Goal: Transaction & Acquisition: Purchase product/service

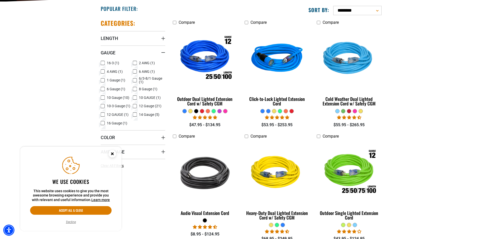
click at [101, 97] on rect at bounding box center [103, 98] width 4 height 4
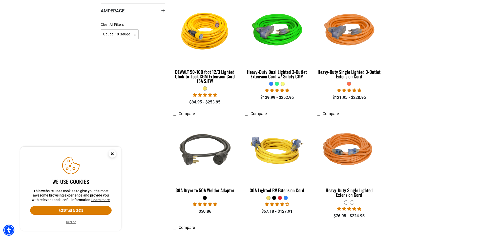
scroll to position [278, 0]
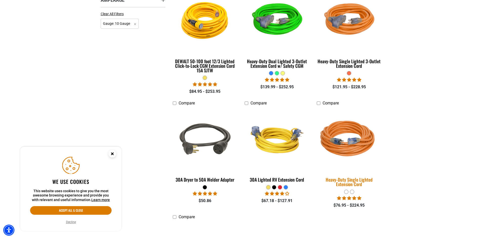
click at [347, 133] on img at bounding box center [349, 139] width 71 height 65
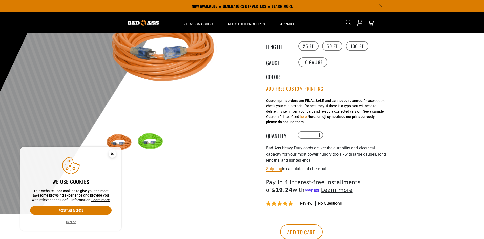
scroll to position [51, 0]
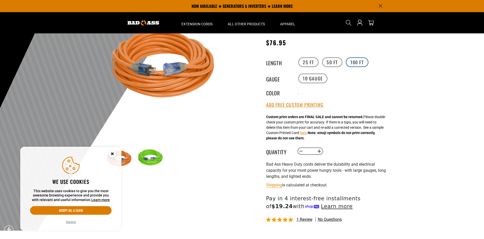
click at [354, 61] on label "100 FT" at bounding box center [357, 62] width 23 height 10
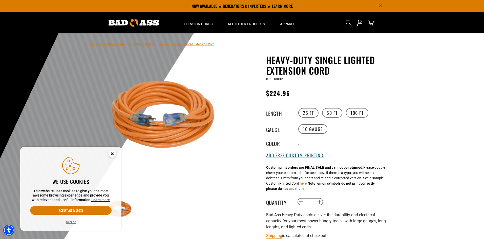
click at [296, 158] on button "Add Free Custom Printing" at bounding box center [294, 156] width 57 height 6
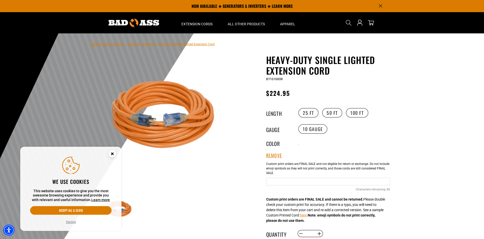
click at [283, 183] on input "Text field" at bounding box center [328, 182] width 124 height 8
type input "**********"
click at [426, 128] on div at bounding box center [242, 157] width 484 height 248
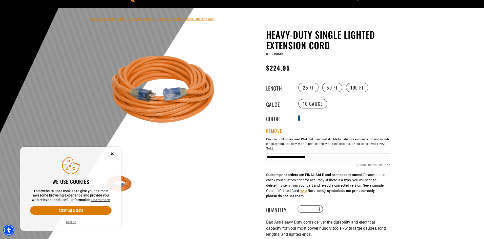
click at [299, 120] on div at bounding box center [299, 120] width 1 height 1
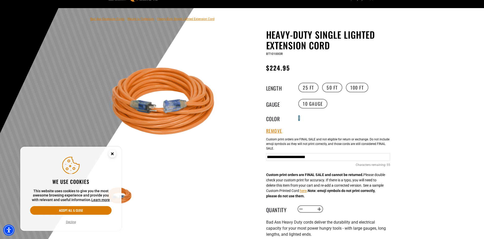
click at [299, 120] on div at bounding box center [299, 120] width 1 height 1
click at [410, 129] on div at bounding box center [242, 132] width 484 height 248
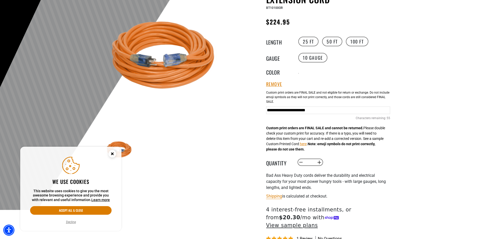
scroll to position [76, 0]
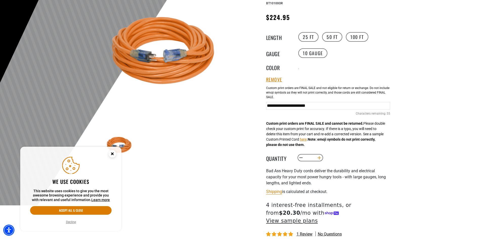
click at [319, 159] on button "Increase quantity for Heavy-Duty Single Lighted Extension Cord" at bounding box center [319, 158] width 8 height 9
type input "*"
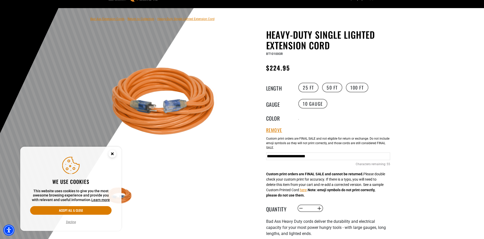
scroll to position [0, 0]
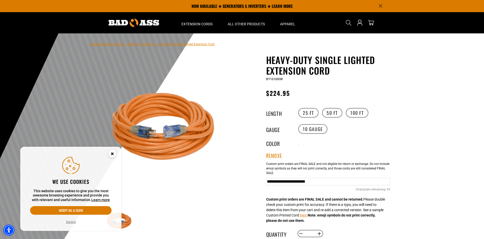
click at [111, 155] on circle "Close this option" at bounding box center [112, 154] width 8 height 8
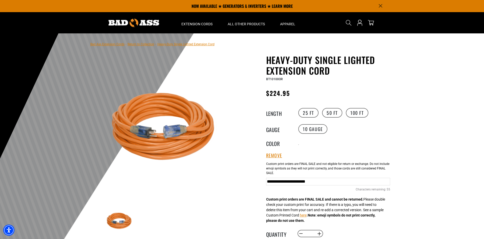
click at [143, 132] on img at bounding box center [166, 129] width 122 height 122
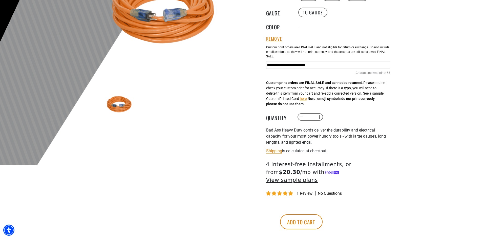
scroll to position [126, 0]
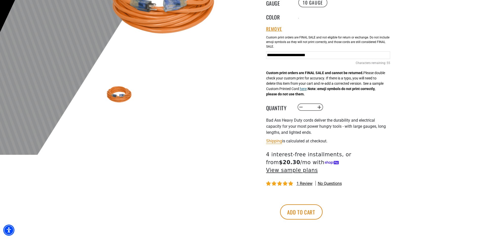
click at [307, 90] on button "here" at bounding box center [303, 88] width 7 height 5
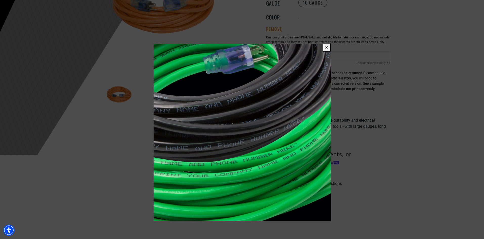
click at [327, 48] on button "✕" at bounding box center [327, 47] width 8 height 8
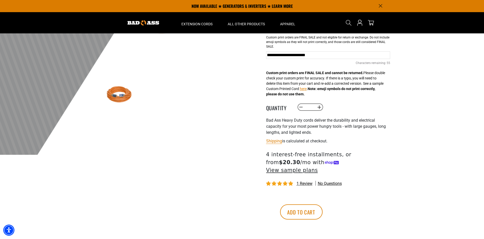
scroll to position [0, 0]
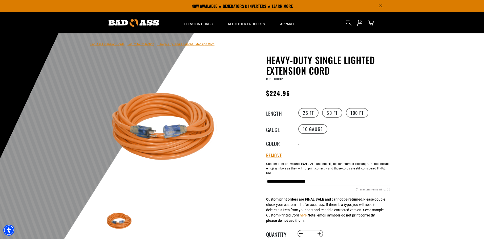
click at [380, 184] on input "**********" at bounding box center [328, 182] width 124 height 8
type input "**********"
click at [411, 132] on div at bounding box center [242, 157] width 484 height 248
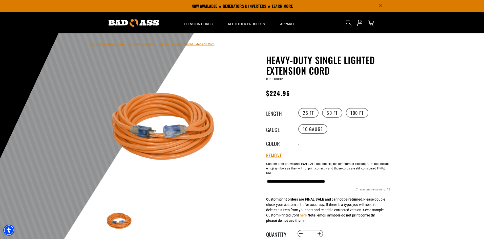
click at [421, 110] on div at bounding box center [242, 157] width 484 height 248
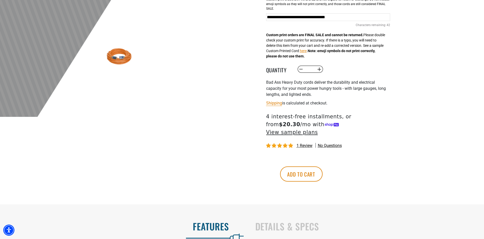
scroll to position [177, 0]
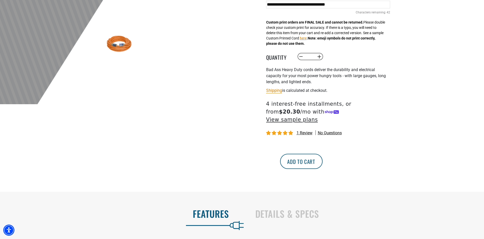
click at [322, 154] on button "Add to cart" at bounding box center [301, 161] width 42 height 15
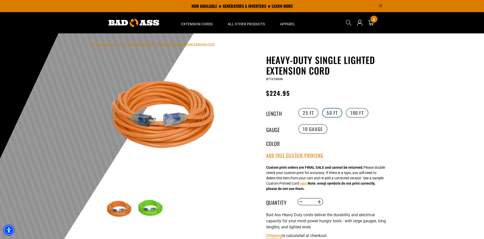
click at [332, 112] on label "50 FT" at bounding box center [332, 113] width 20 height 10
click at [315, 113] on label "25 FT" at bounding box center [308, 113] width 20 height 10
click at [401, 122] on div at bounding box center [242, 157] width 484 height 248
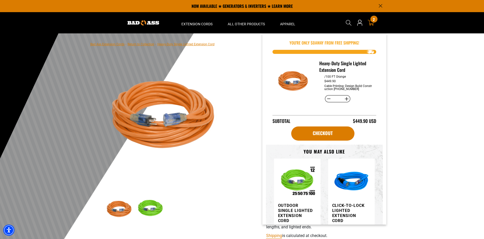
click at [372, 19] on div "2 2 items" at bounding box center [373, 19] width 7 height 7
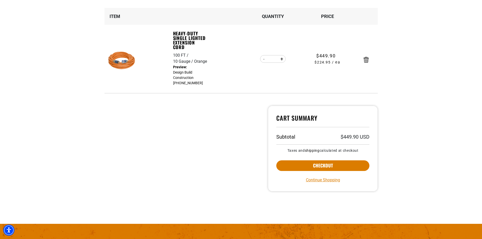
scroll to position [101, 0]
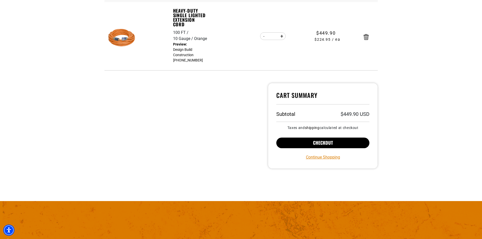
click at [327, 143] on button "Checkout" at bounding box center [322, 143] width 93 height 11
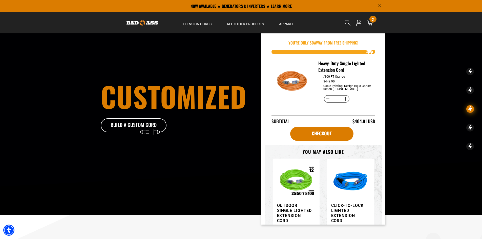
click at [298, 81] on img "Item added to your cart" at bounding box center [293, 82] width 36 height 36
click at [322, 70] on h3 "Heavy-Duty Single Lighted Extension Cord" at bounding box center [344, 66] width 53 height 13
click at [335, 67] on h3 "Heavy-Duty Single Lighted Extension Cord" at bounding box center [344, 66] width 53 height 13
drag, startPoint x: 335, startPoint y: 67, endPoint x: 332, endPoint y: 69, distance: 3.8
click at [335, 67] on h3 "Heavy-Duty Single Lighted Extension Cord" at bounding box center [344, 66] width 53 height 13
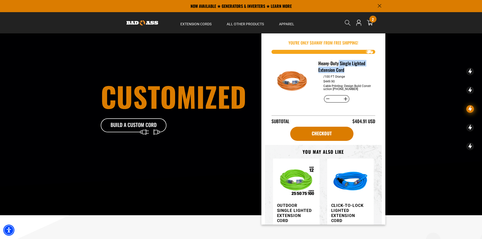
click at [301, 83] on img "Item added to your cart" at bounding box center [293, 82] width 36 height 36
click at [333, 63] on h3 "Heavy-Duty Single Lighted Extension Cord" at bounding box center [344, 66] width 53 height 13
drag, startPoint x: 305, startPoint y: 80, endPoint x: 308, endPoint y: 82, distance: 3.4
click at [305, 81] on img "Item added to your cart" at bounding box center [293, 82] width 36 height 36
click at [350, 80] on div "$449.90" at bounding box center [347, 81] width 48 height 3
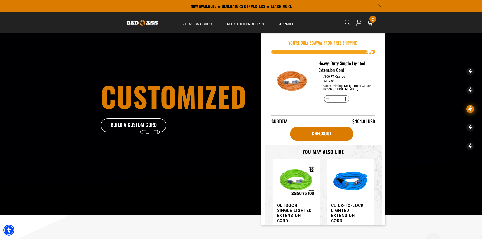
click at [335, 62] on h3 "Heavy-Duty Single Lighted Extension Cord" at bounding box center [344, 66] width 53 height 13
drag, startPoint x: 343, startPoint y: 76, endPoint x: 386, endPoint y: 78, distance: 42.8
click at [346, 76] on div "/100 FT Orange" at bounding box center [347, 76] width 48 height 3
click at [419, 54] on div "customized Build A Custom Cord" at bounding box center [241, 107] width 482 height 215
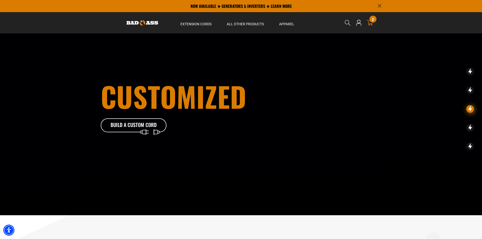
click at [371, 22] on icon at bounding box center [369, 22] width 7 height 7
